Goal: Use online tool/utility: Utilize a website feature to perform a specific function

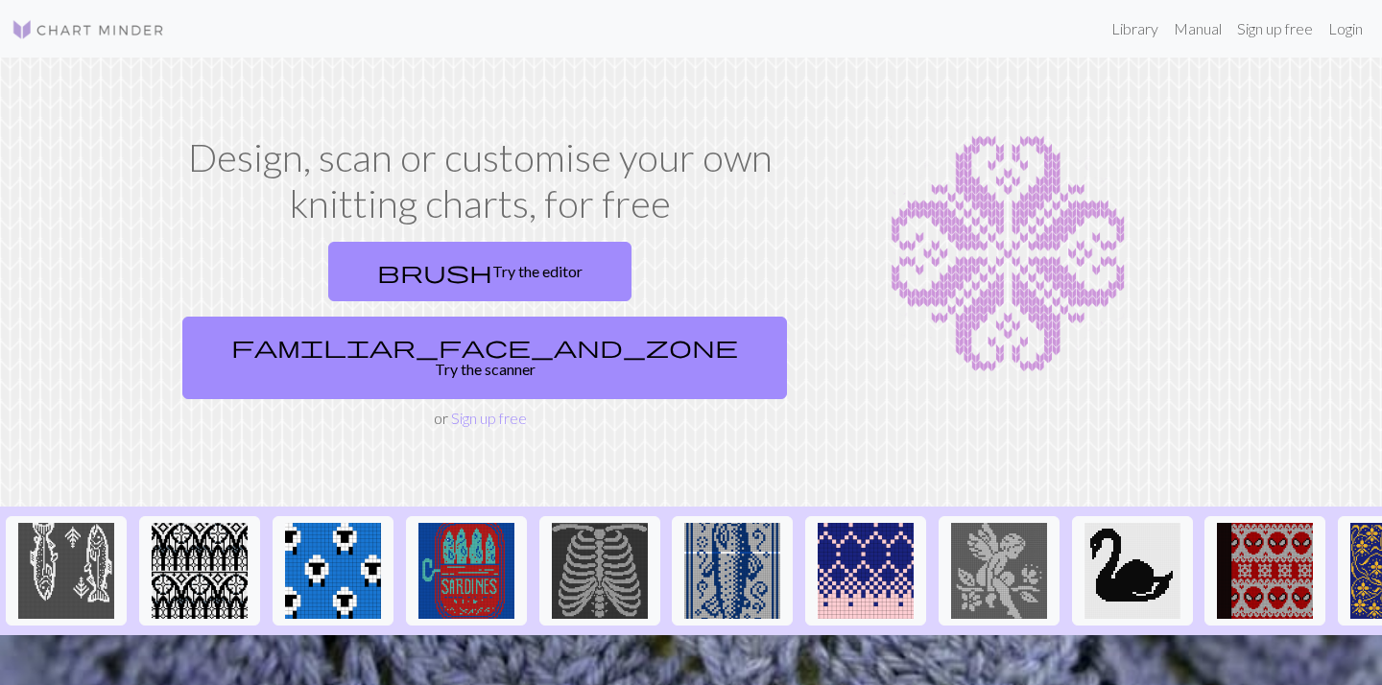
click at [270, 306] on div "brush Try the editor familiar_face_and_zone Try the scanner" at bounding box center [480, 320] width 610 height 173
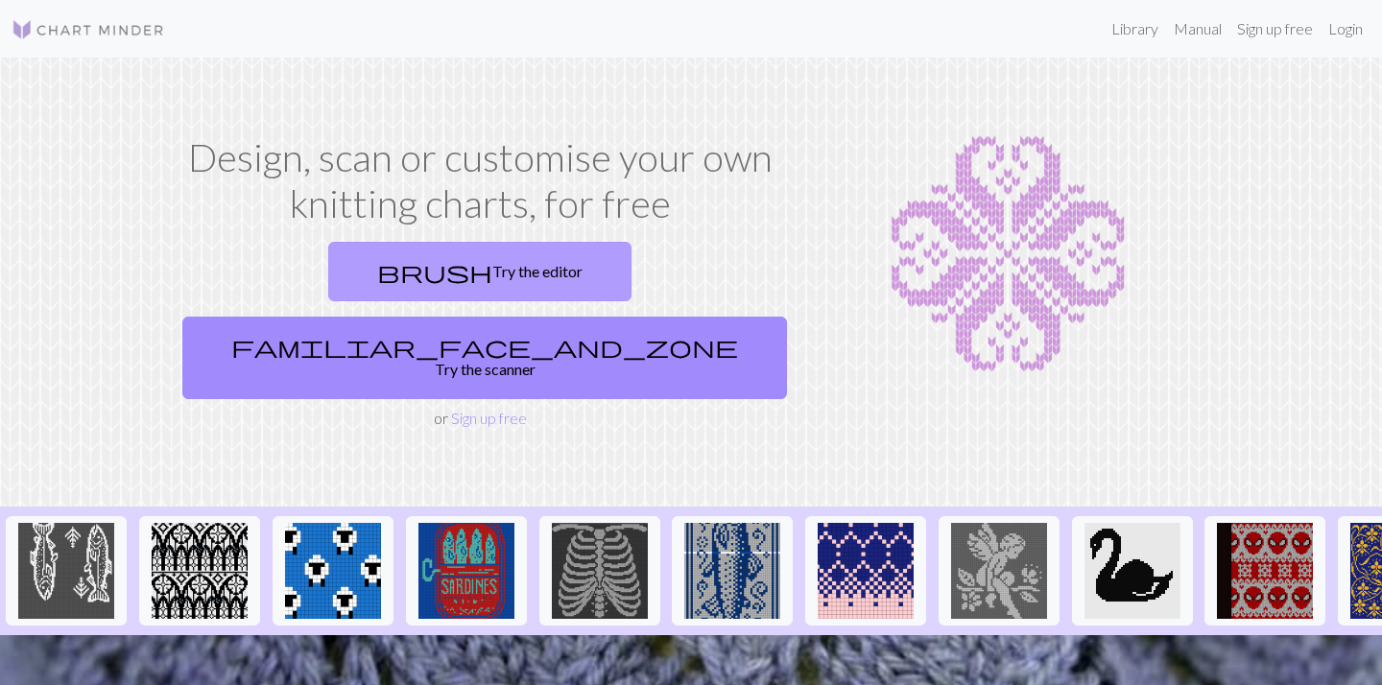
click at [328, 262] on link "brush Try the editor" at bounding box center [479, 272] width 303 height 60
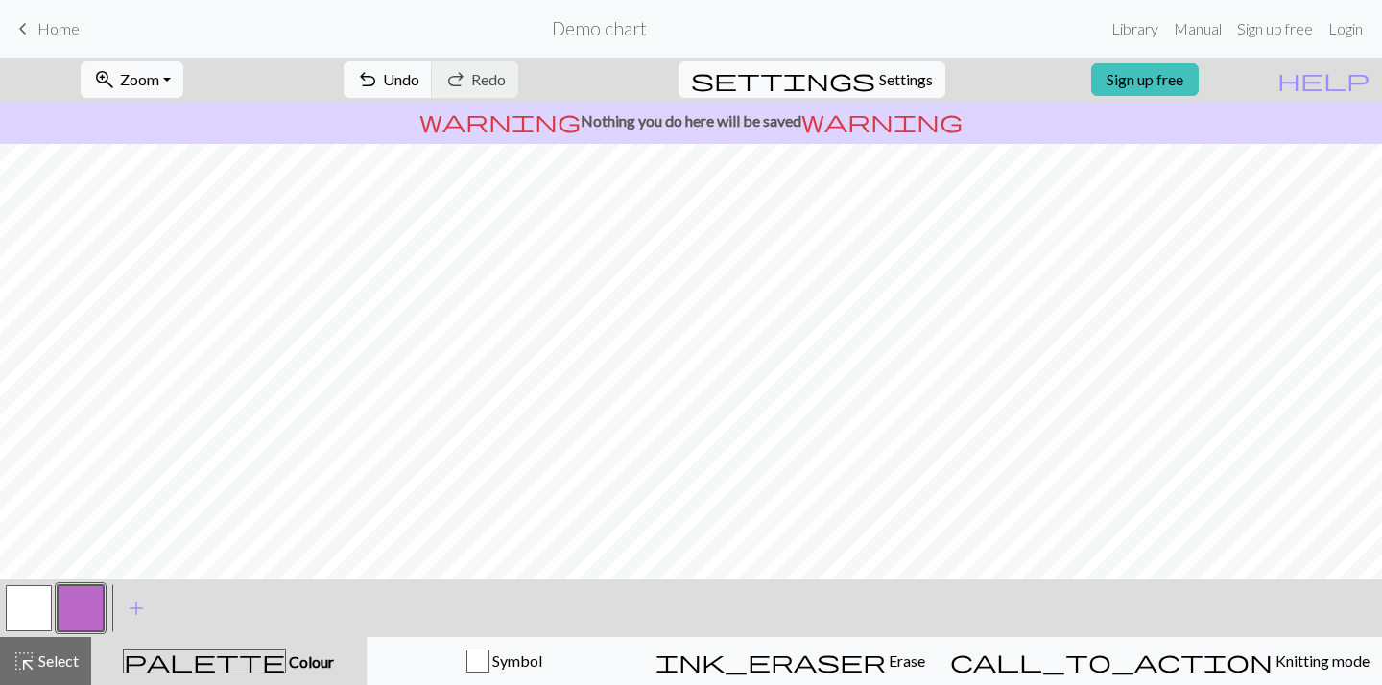
click at [42, 610] on button "button" at bounding box center [29, 608] width 46 height 46
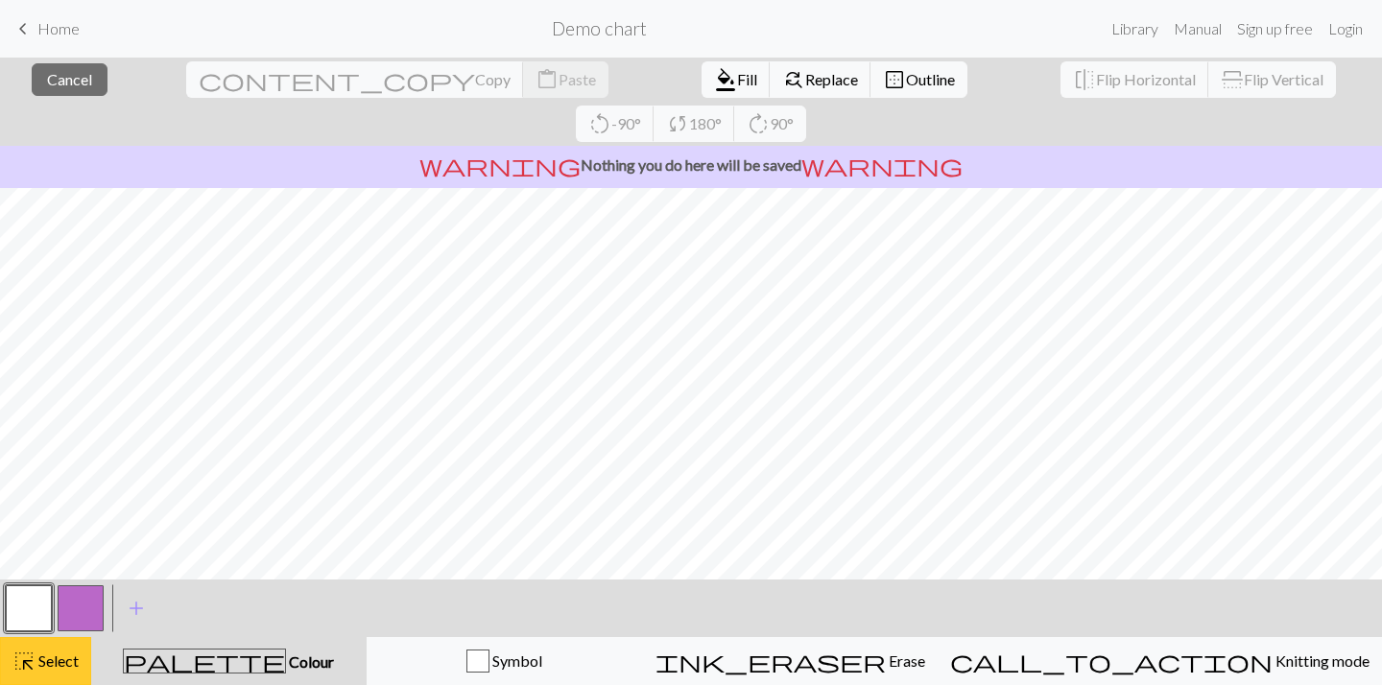
click at [64, 656] on span "Select" at bounding box center [57, 661] width 43 height 18
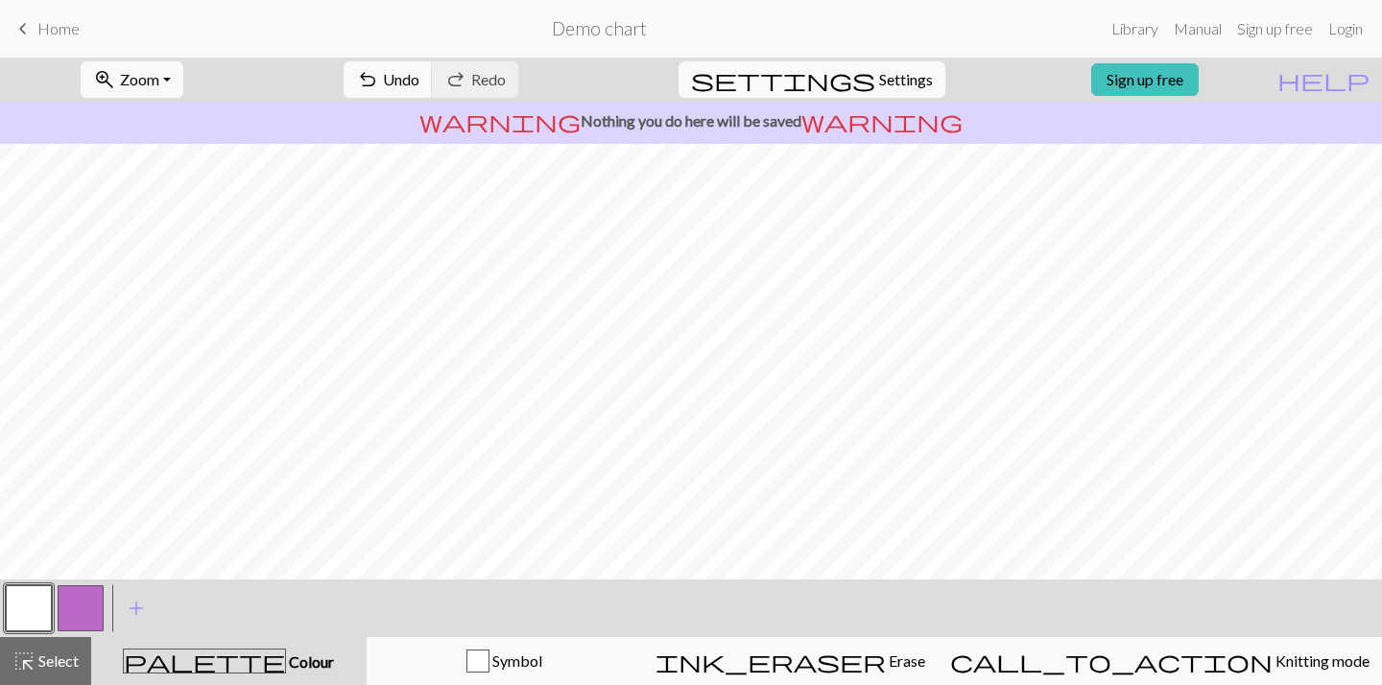
click at [38, 614] on button "button" at bounding box center [29, 608] width 46 height 46
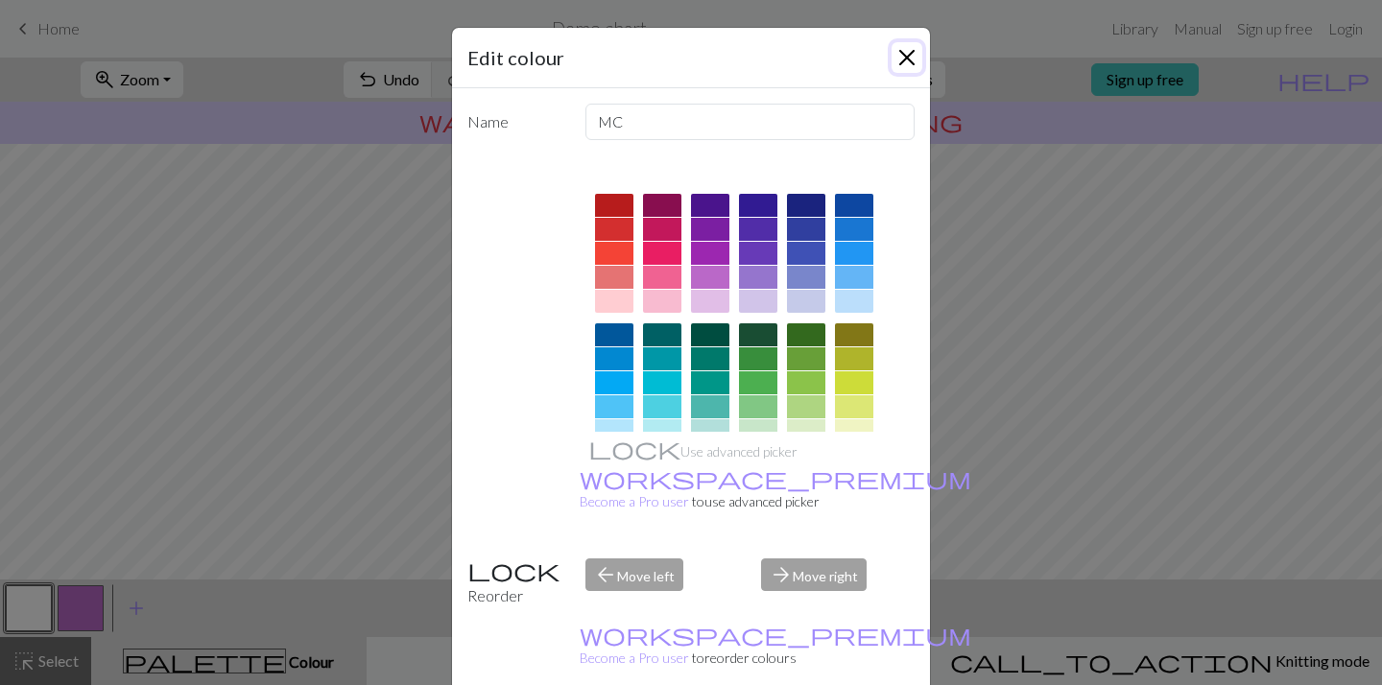
click at [899, 66] on button "Close" at bounding box center [907, 57] width 31 height 31
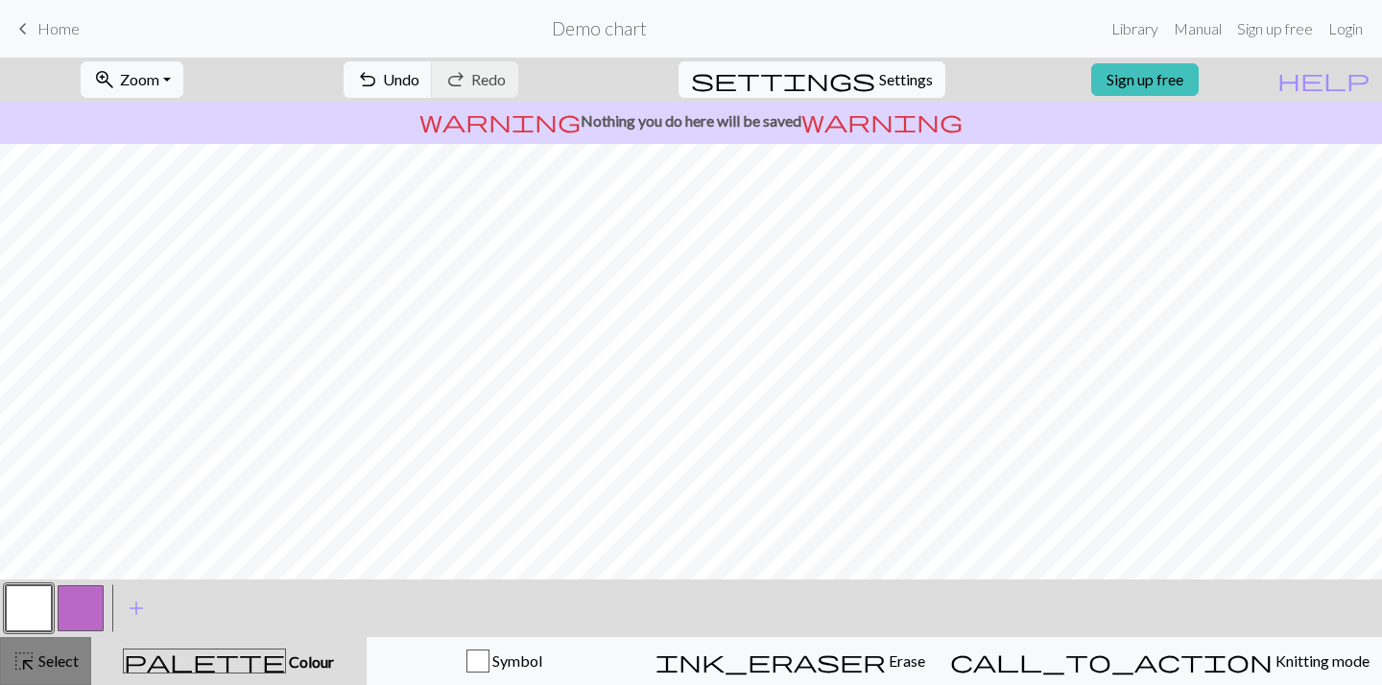
click at [66, 673] on button "highlight_alt Select Select" at bounding box center [45, 661] width 91 height 48
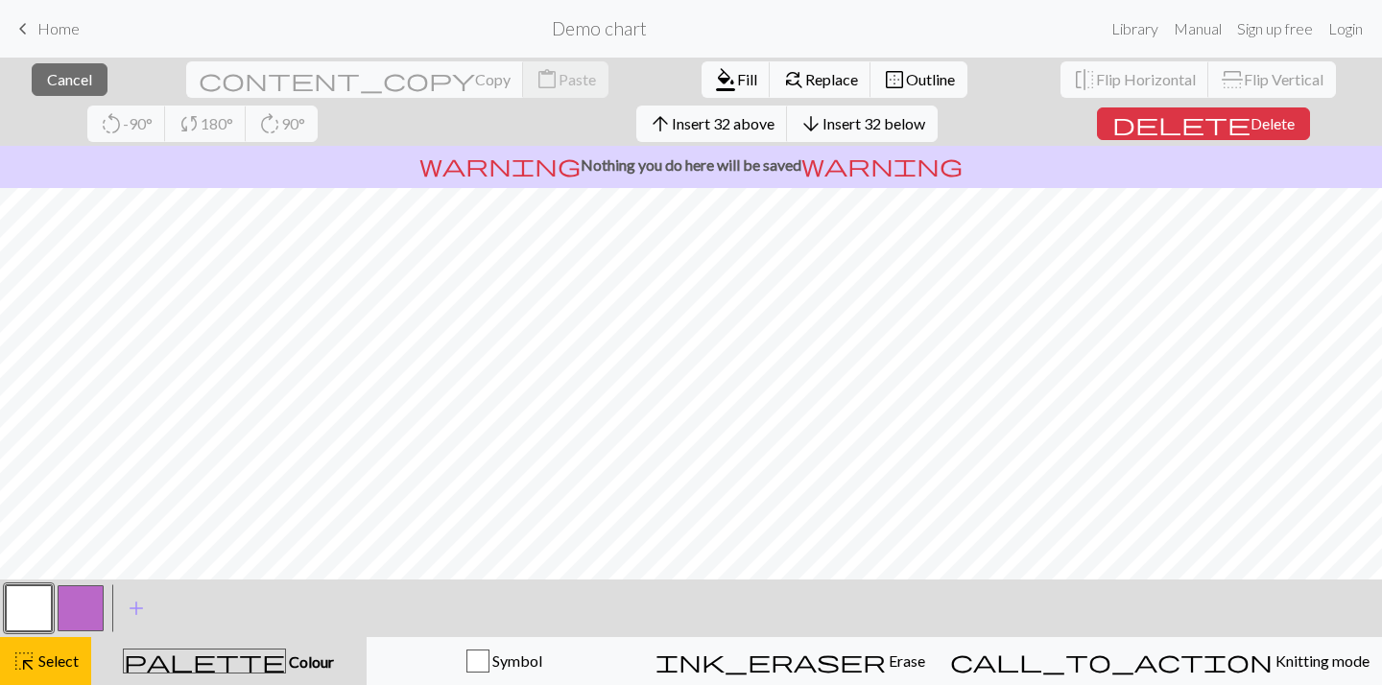
click at [44, 596] on button "button" at bounding box center [29, 608] width 46 height 46
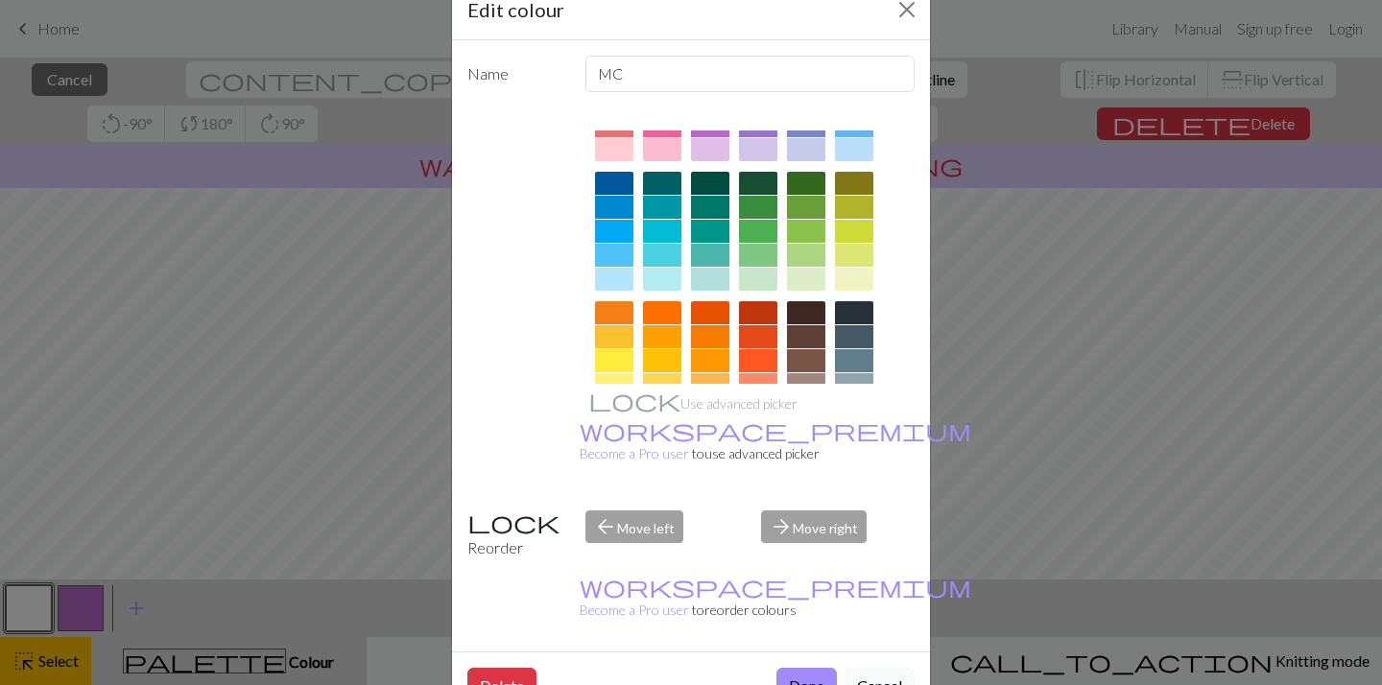
scroll to position [292, 0]
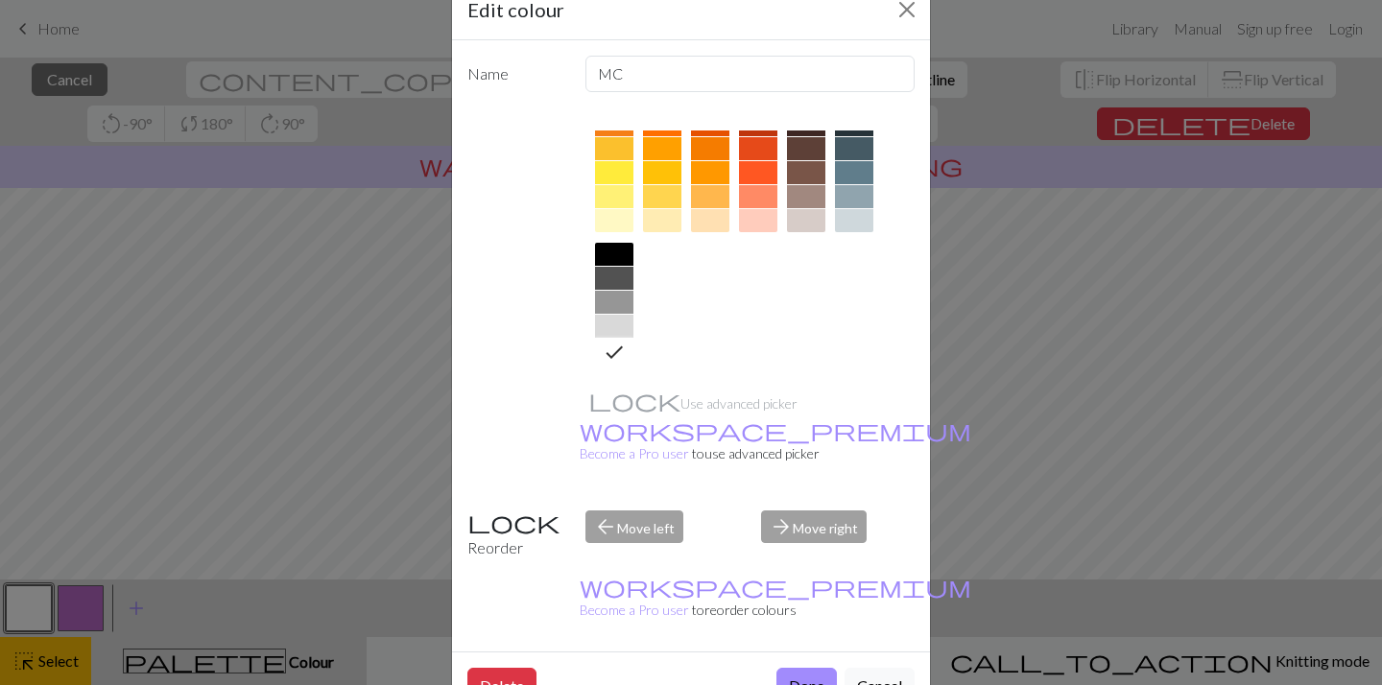
click at [610, 354] on icon at bounding box center [614, 352] width 23 height 23
click at [807, 668] on button "Done" at bounding box center [806, 686] width 60 height 36
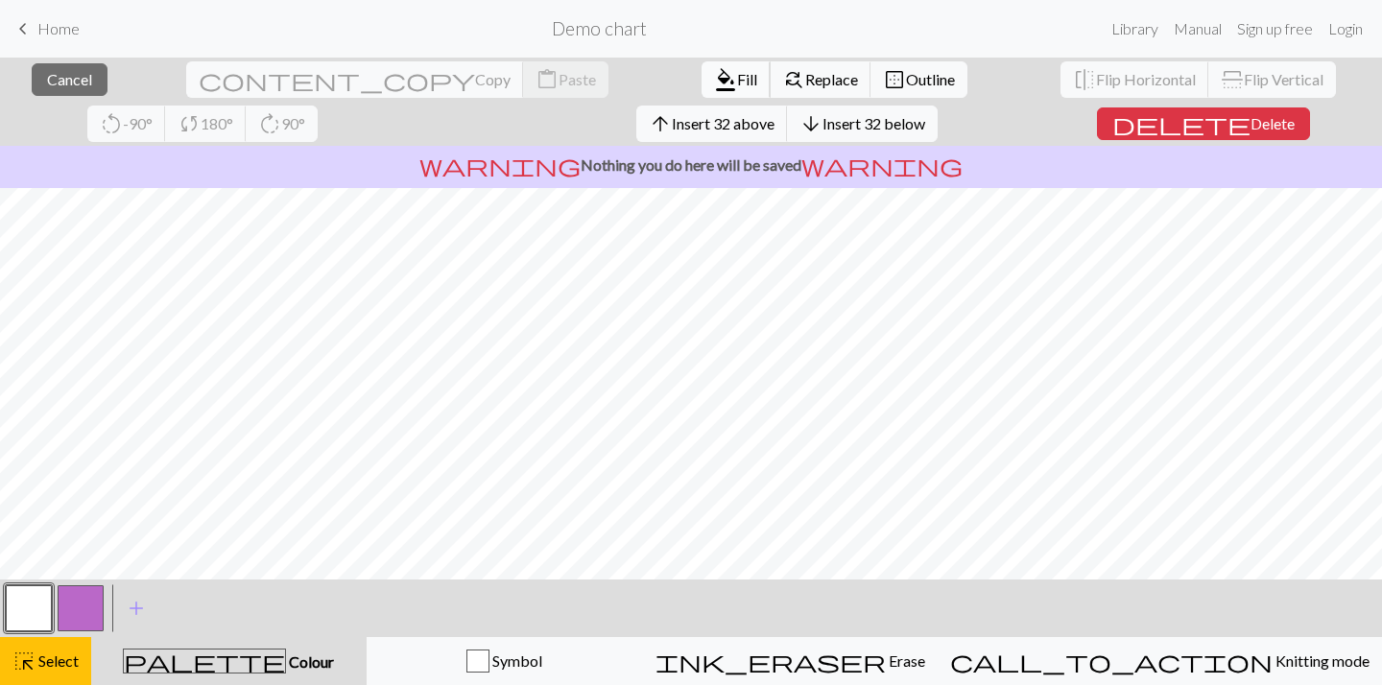
click at [714, 76] on span "format_color_fill" at bounding box center [725, 79] width 23 height 27
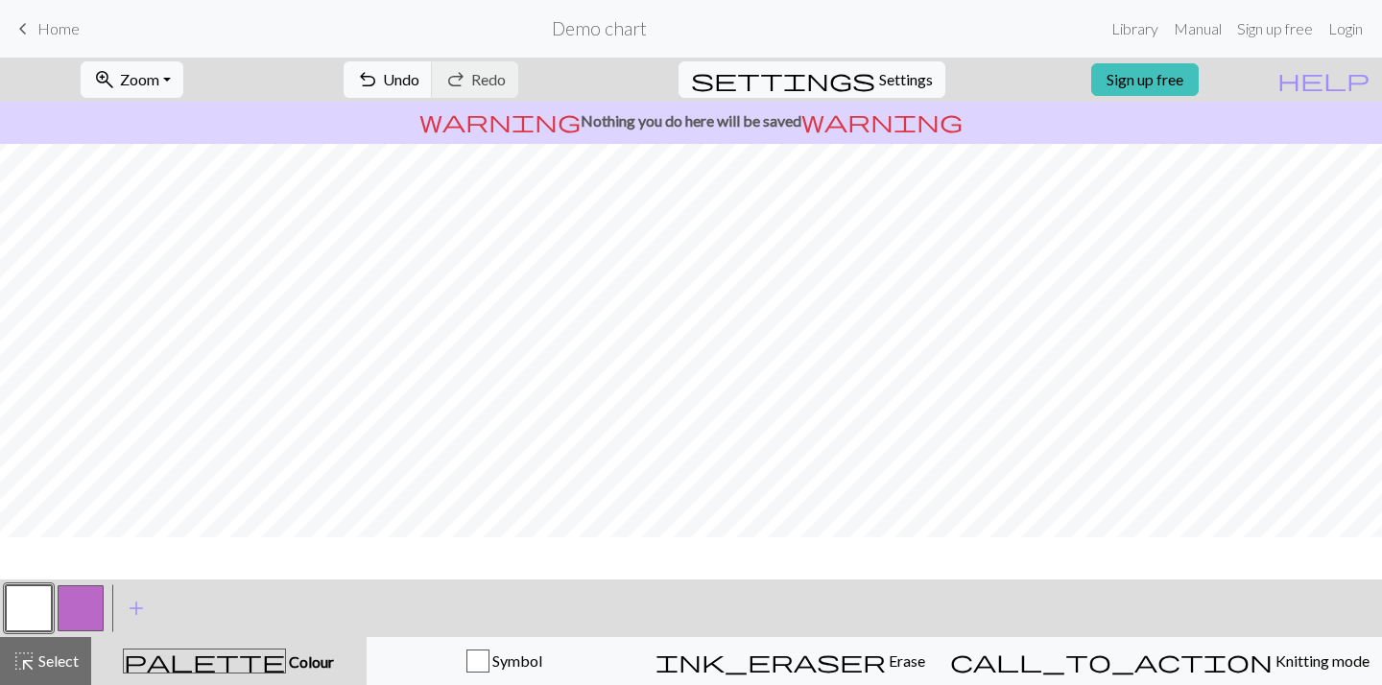
scroll to position [0, 0]
click at [93, 604] on button "button" at bounding box center [81, 608] width 46 height 46
click at [102, 616] on button "button" at bounding box center [81, 608] width 46 height 46
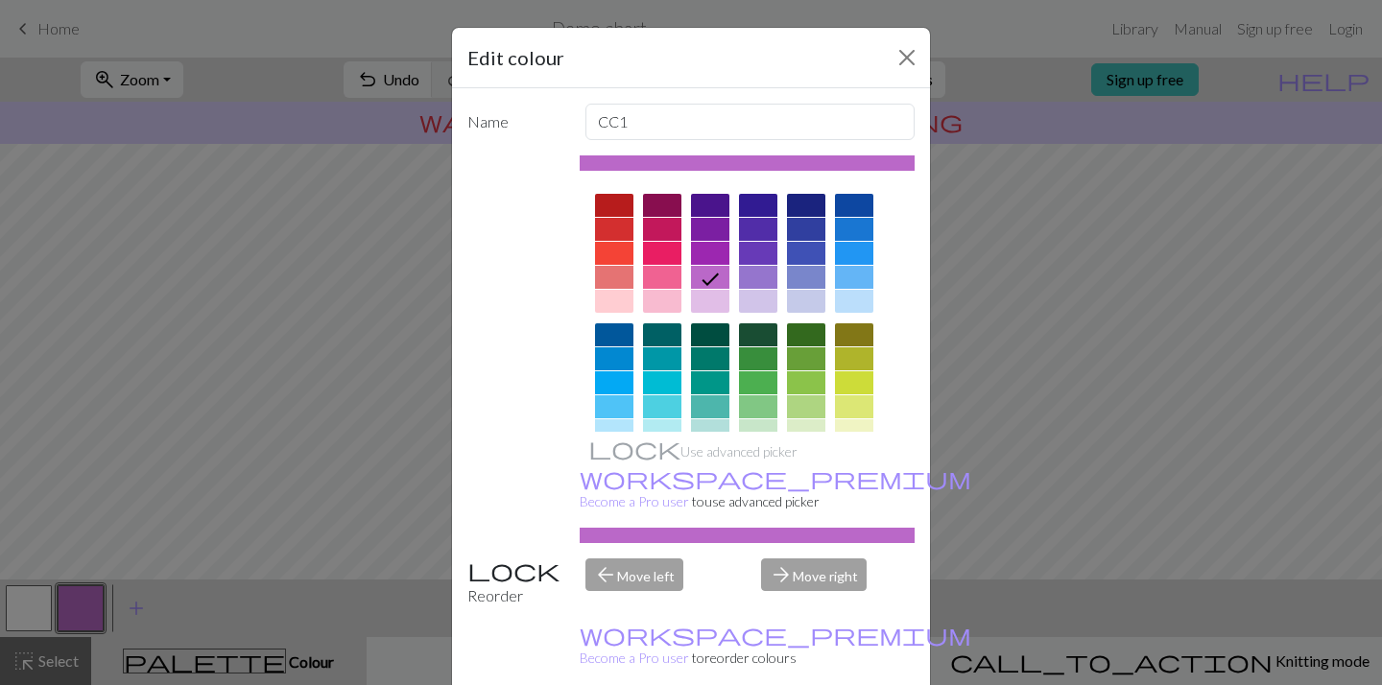
click at [618, 237] on div at bounding box center [614, 229] width 38 height 23
